Goal: Task Accomplishment & Management: Complete application form

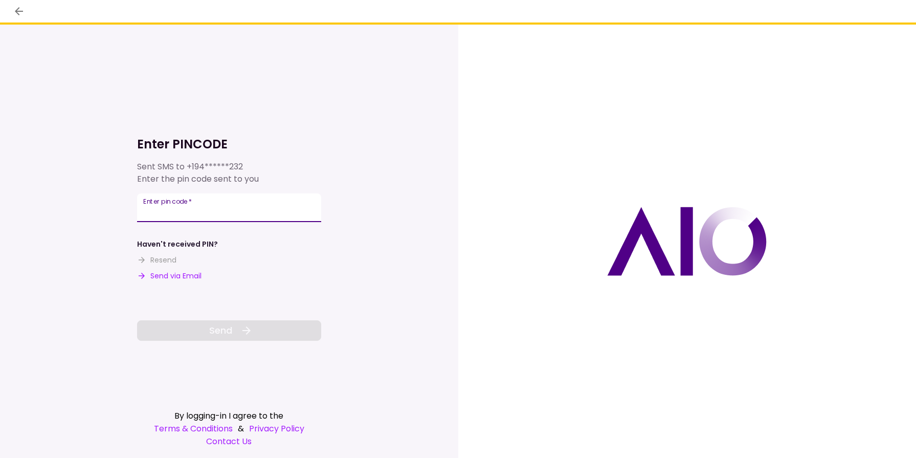
click at [208, 212] on input "Enter pin code   *" at bounding box center [229, 207] width 184 height 29
type input "******"
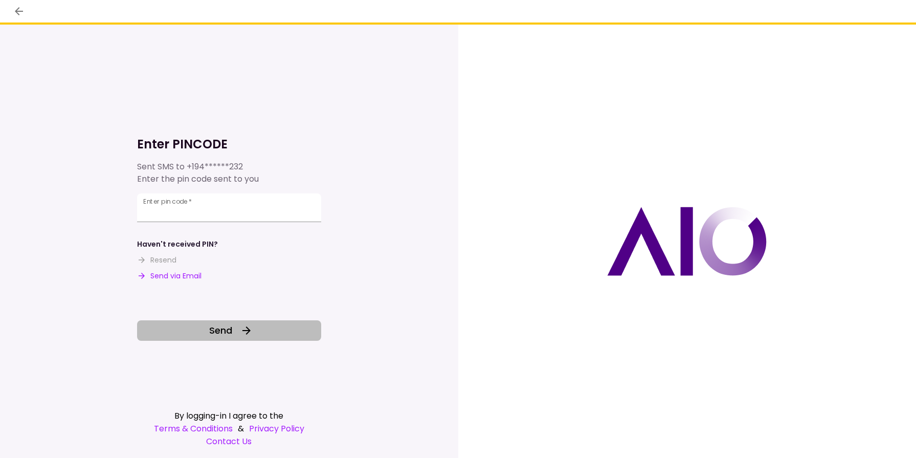
click at [270, 329] on button "Send" at bounding box center [229, 330] width 184 height 20
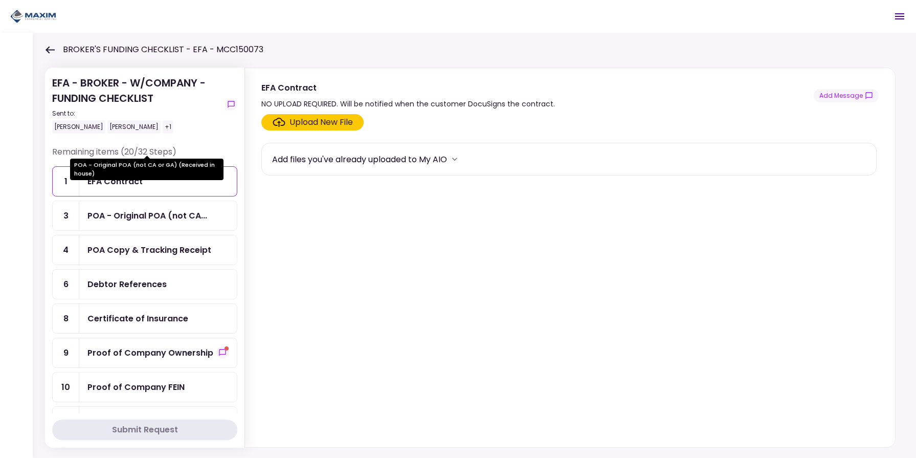
scroll to position [71, 0]
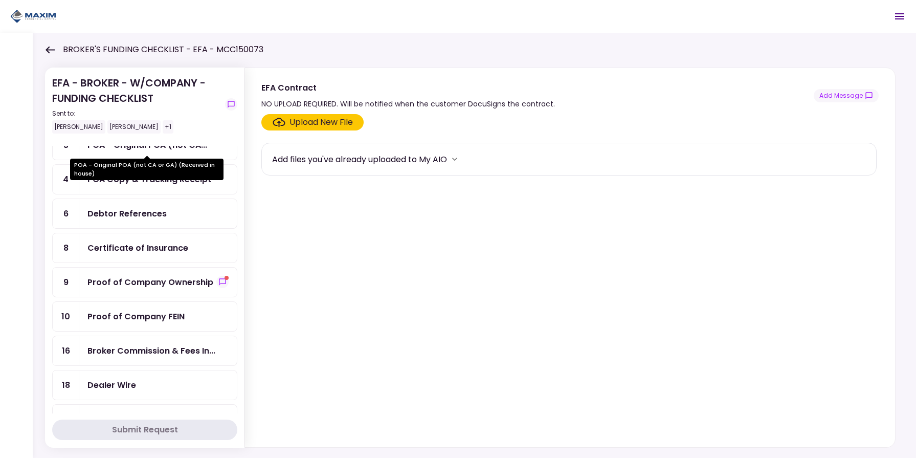
click at [153, 285] on div "Proof of Company Ownership" at bounding box center [150, 282] width 126 height 13
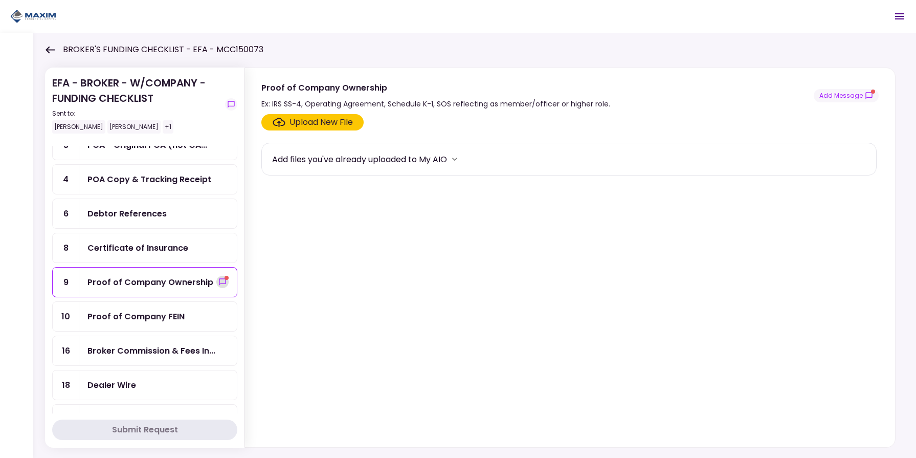
click at [218, 282] on icon "show-messages" at bounding box center [222, 282] width 8 height 8
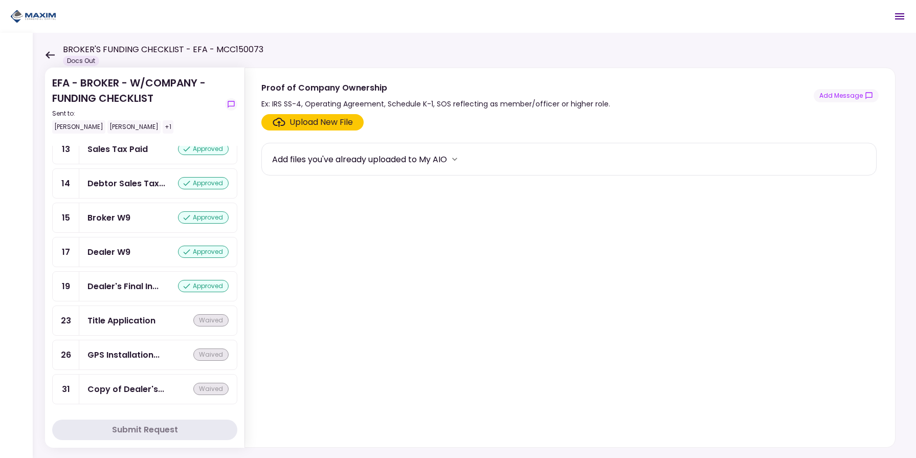
scroll to position [367, 0]
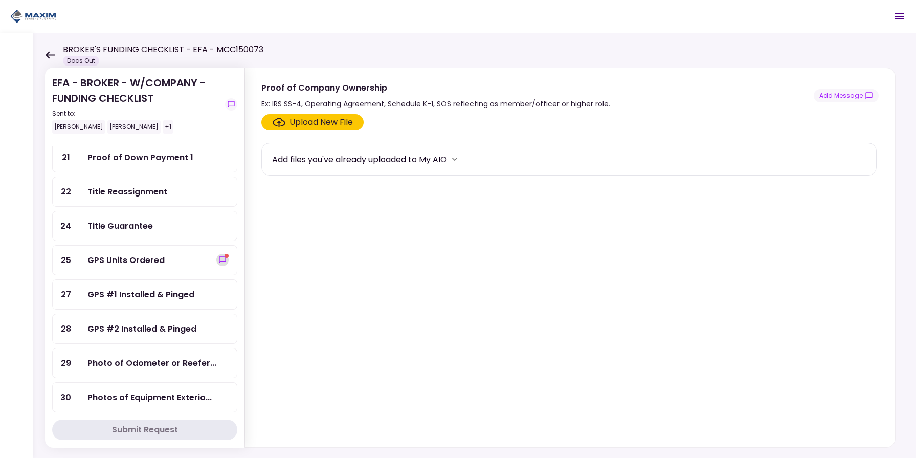
click at [218, 264] on icon "show-messages" at bounding box center [222, 260] width 8 height 8
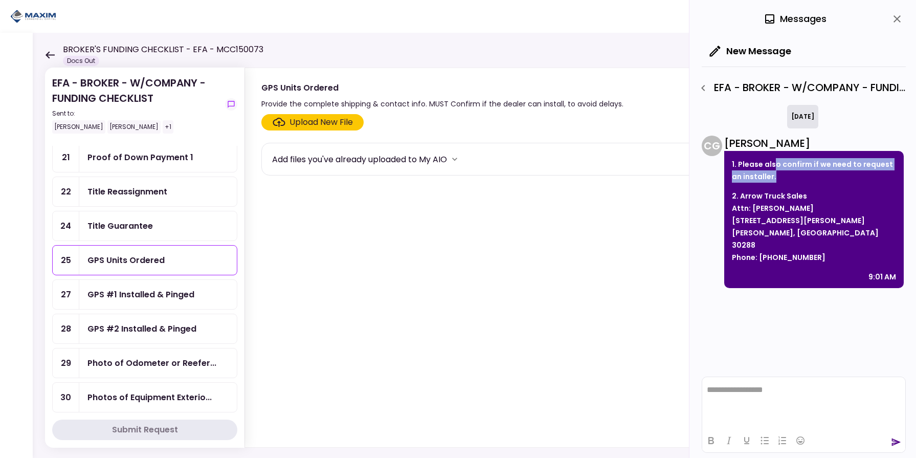
drag, startPoint x: 773, startPoint y: 163, endPoint x: 789, endPoint y: 191, distance: 32.0
click at [772, 177] on p "1. Please also confirm if we need to request an installer." at bounding box center [814, 170] width 164 height 25
click at [789, 191] on p "2. Arrow Truck Sales Attn: Kelvin Lawson 3233 Moreland Ave Conley, GA 30288 Pho…" at bounding box center [814, 227] width 164 height 74
click at [895, 21] on icon "close" at bounding box center [896, 18] width 7 height 7
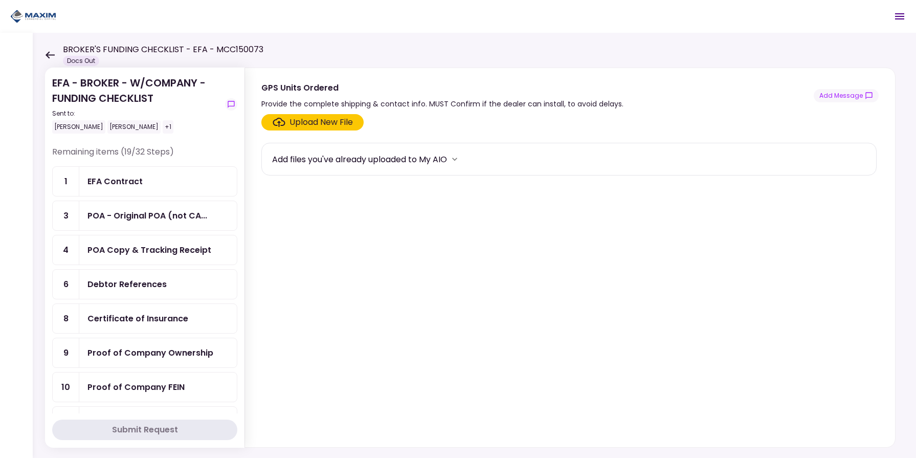
scroll to position [367, 0]
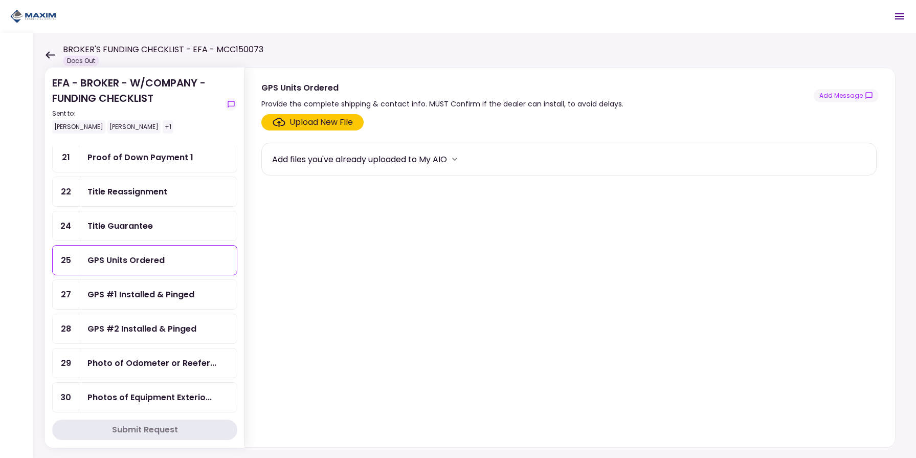
click at [143, 266] on div "GPS Units Ordered" at bounding box center [125, 260] width 77 height 13
click at [842, 103] on div "GPS Units Ordered Provide the complete shipping & contact info. MUST Confirm if…" at bounding box center [569, 95] width 617 height 29
click at [843, 97] on button "Add Message" at bounding box center [845, 95] width 65 height 13
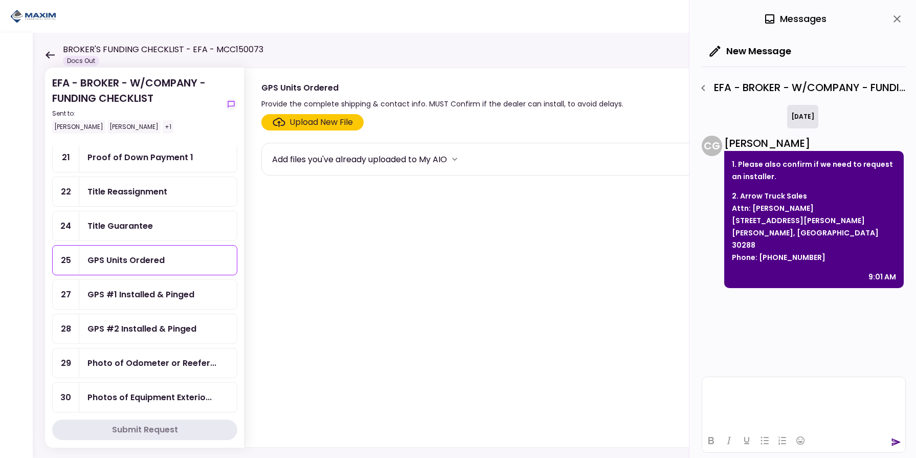
scroll to position [0, 0]
click at [897, 444] on icon "send" at bounding box center [896, 442] width 10 height 10
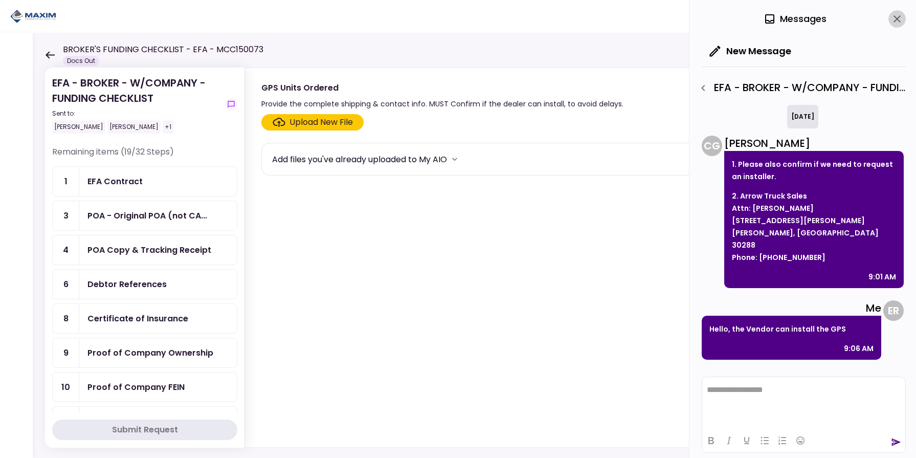
click at [900, 19] on icon "close" at bounding box center [897, 19] width 12 height 12
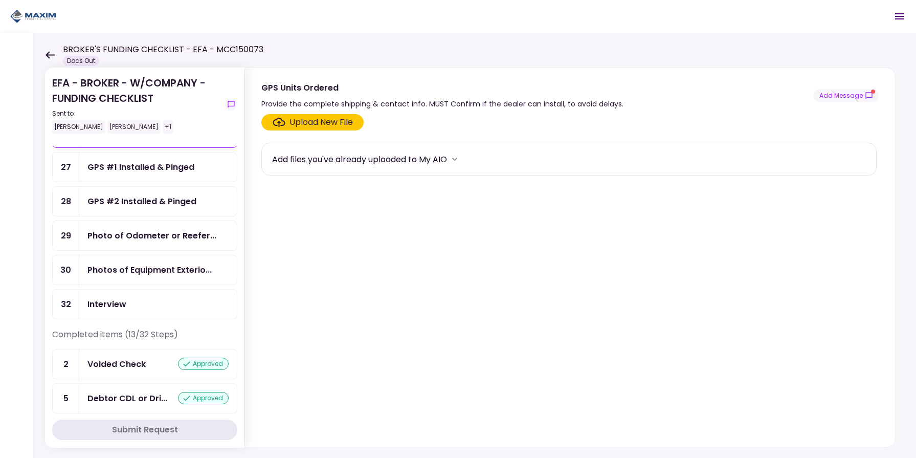
scroll to position [353, 0]
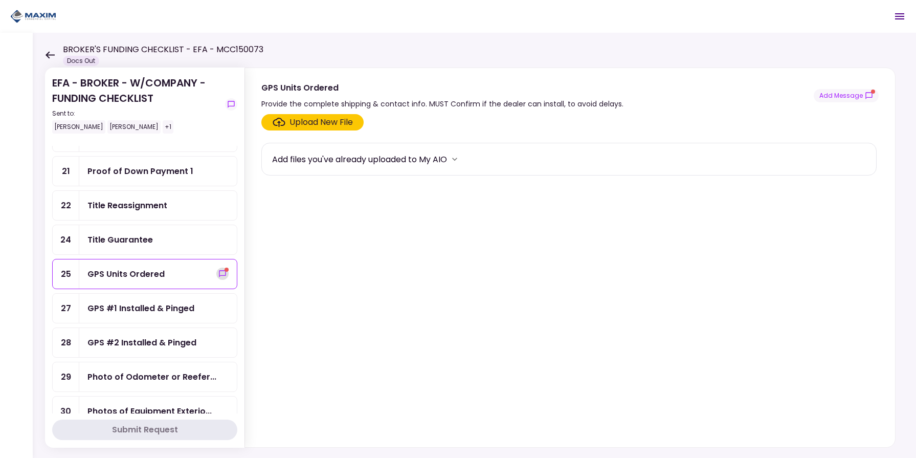
click at [216, 280] on button "show-messages" at bounding box center [222, 273] width 12 height 12
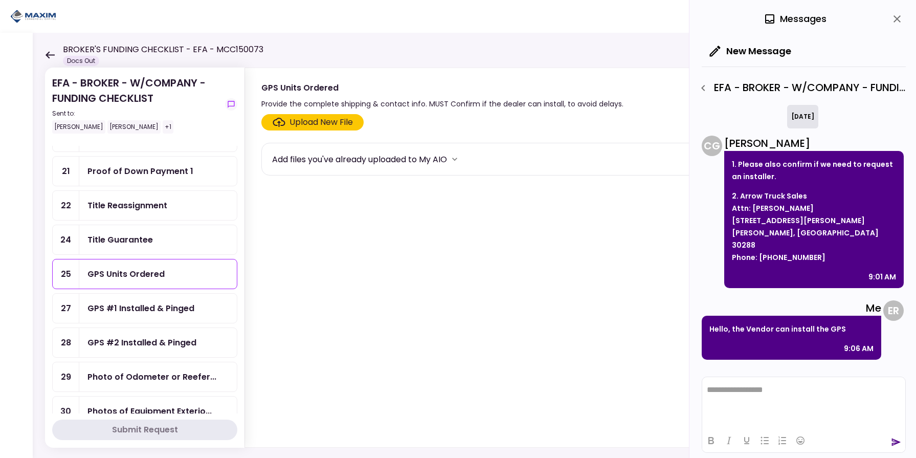
scroll to position [65, 0]
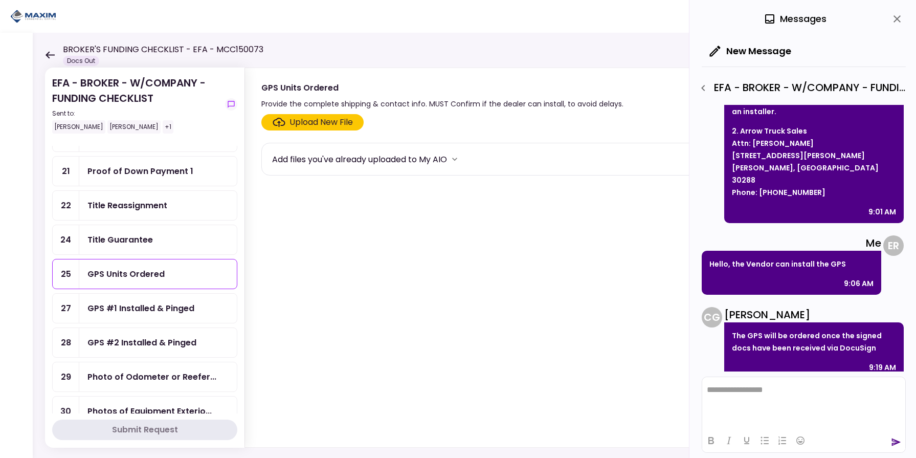
click at [900, 18] on icon "close" at bounding box center [897, 19] width 12 height 12
